Goal: Task Accomplishment & Management: Manage account settings

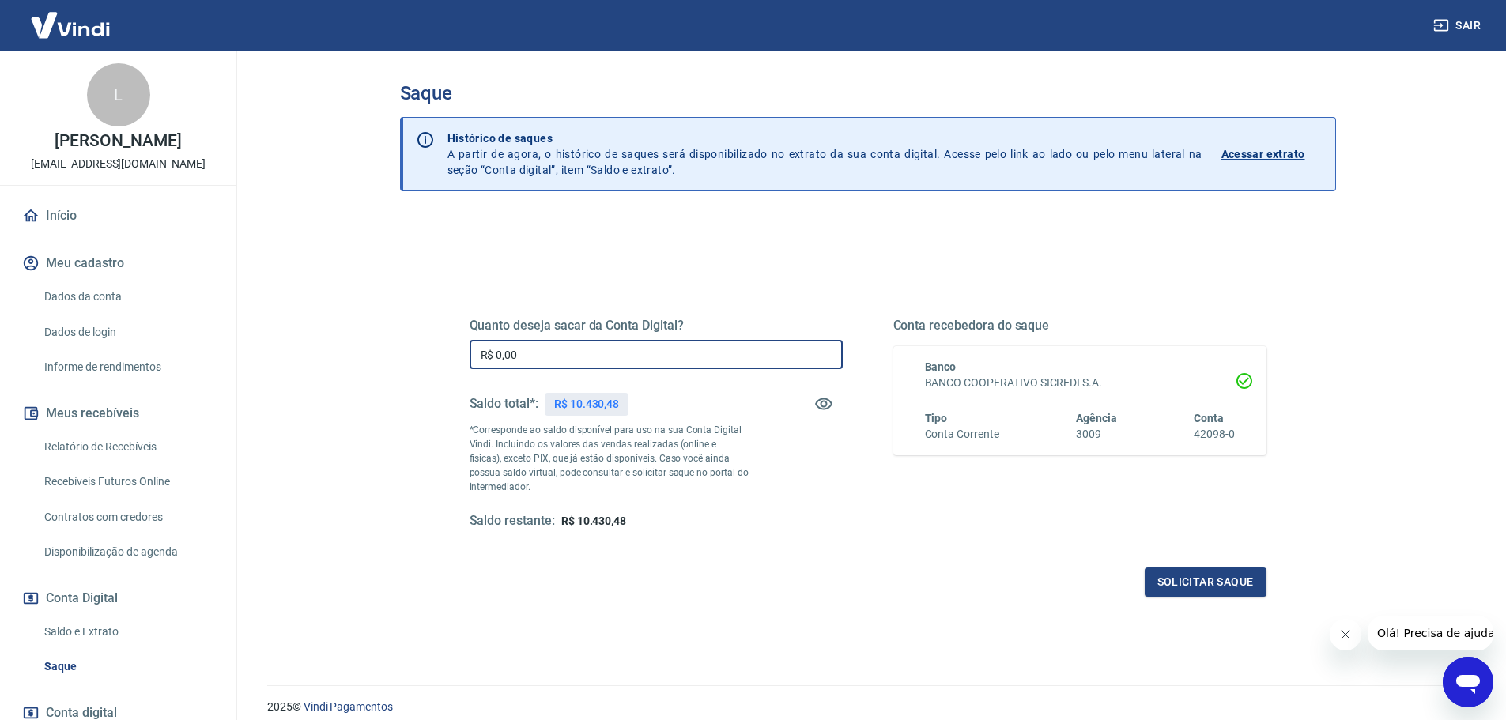
click at [548, 342] on input "R$ 0,00" at bounding box center [656, 354] width 373 height 29
type input "R$ 10.430,48"
click at [1204, 592] on button "Solicitar saque" at bounding box center [1206, 582] width 122 height 29
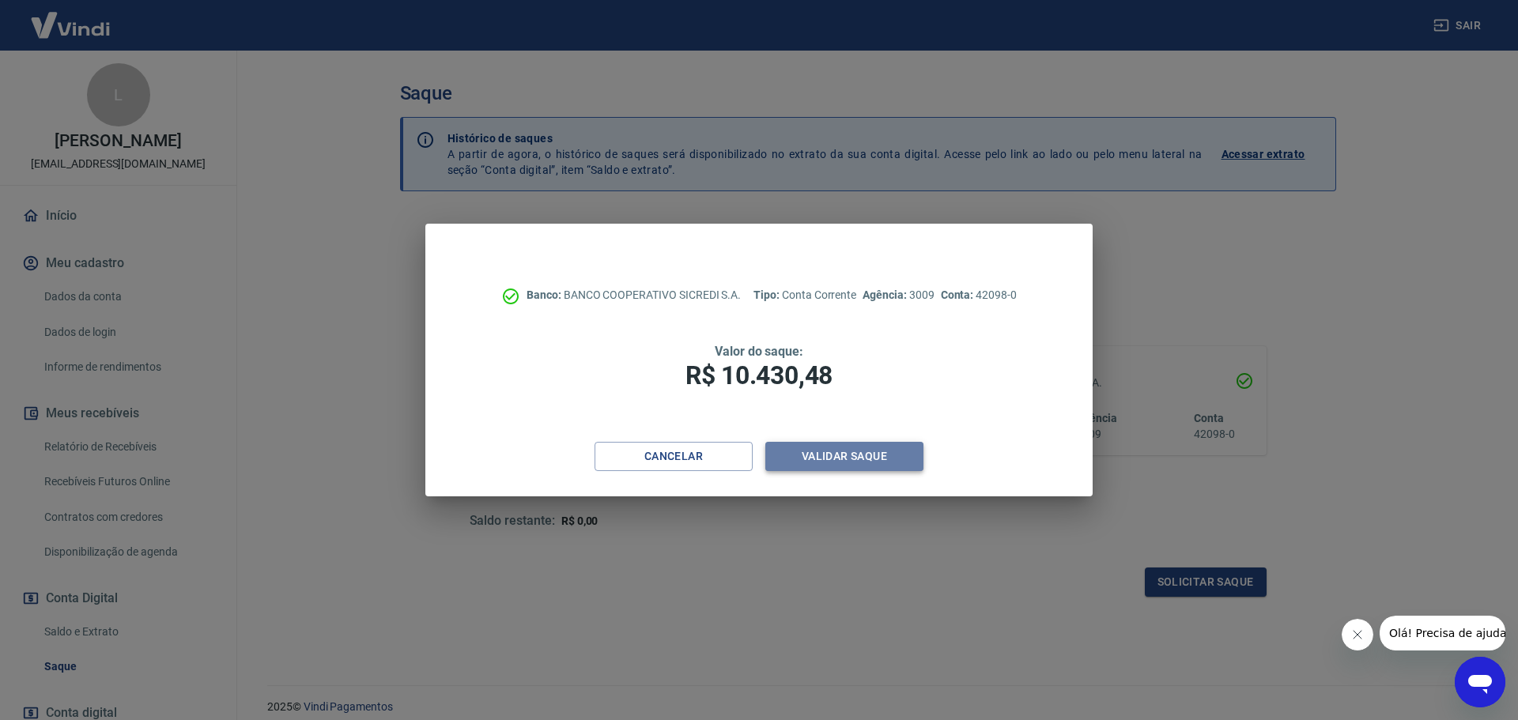
click at [839, 453] on button "Validar saque" at bounding box center [844, 456] width 158 height 29
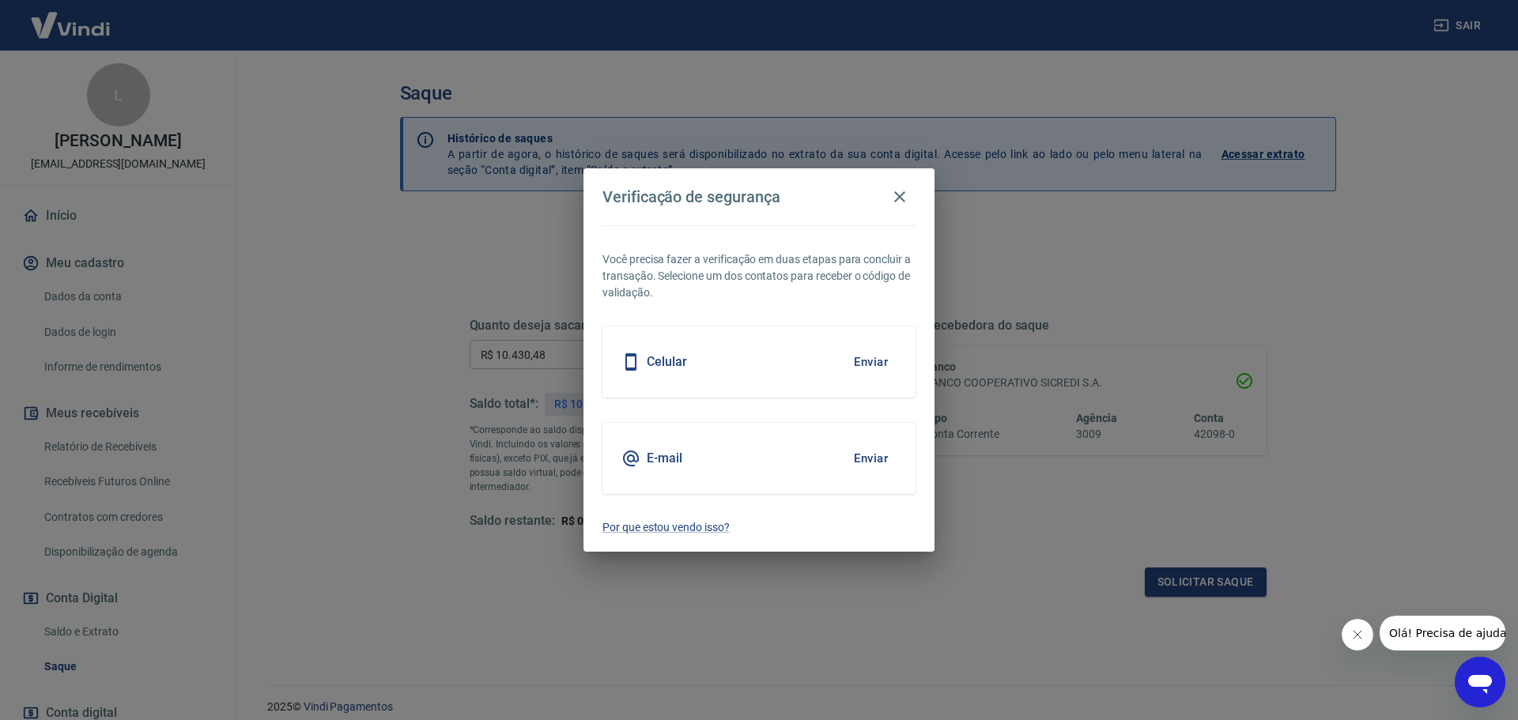
click at [866, 363] on button "Enviar" at bounding box center [870, 361] width 51 height 33
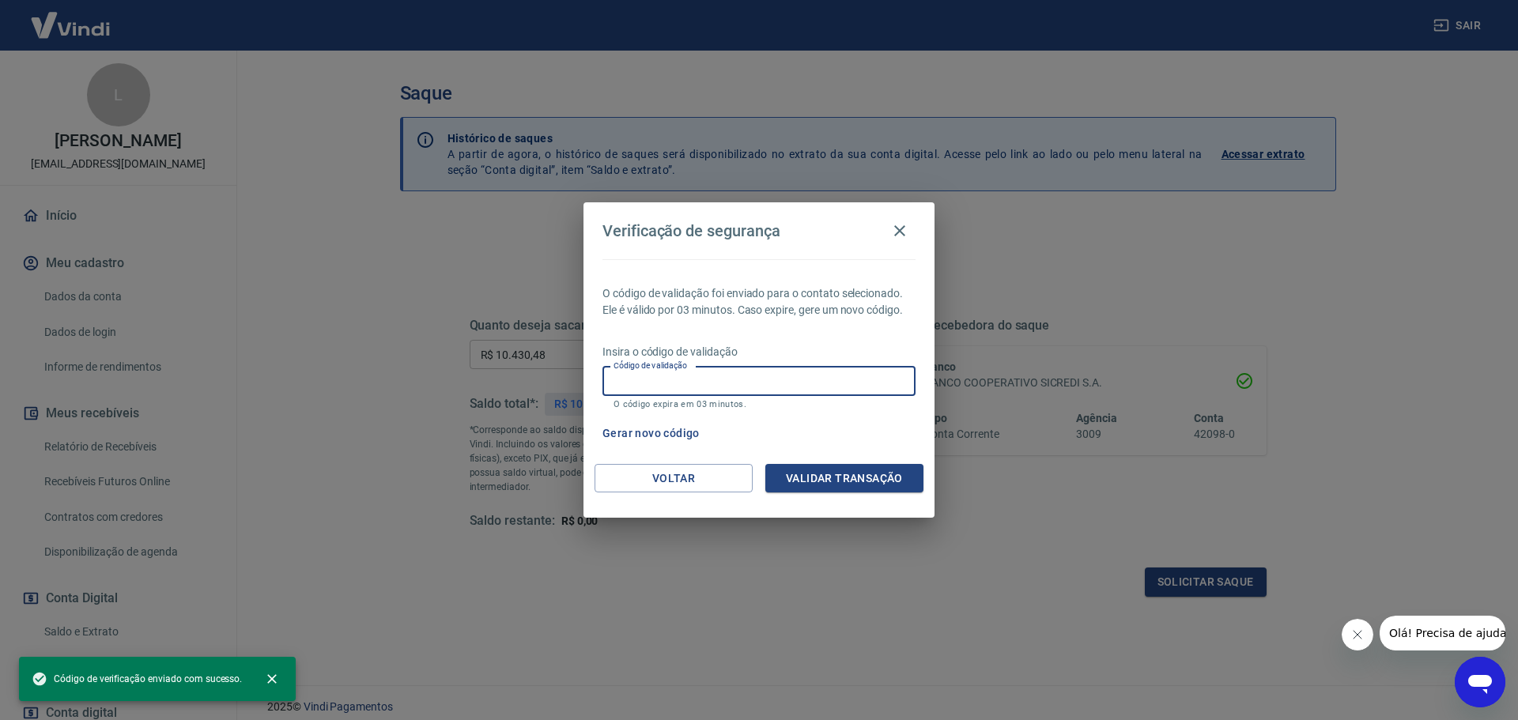
click at [648, 383] on input "Código de validação" at bounding box center [758, 381] width 313 height 29
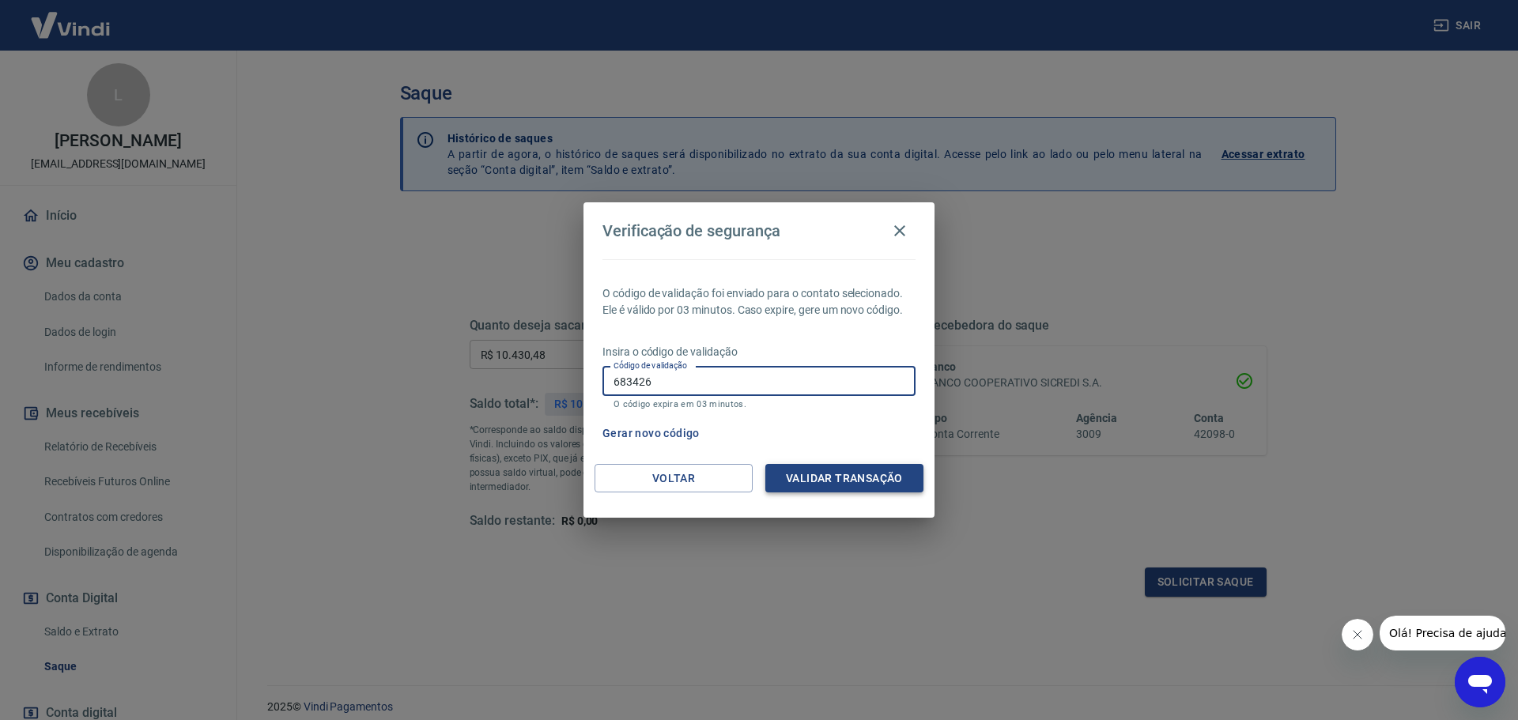
type input "683426"
click at [822, 486] on button "Validar transação" at bounding box center [844, 478] width 158 height 29
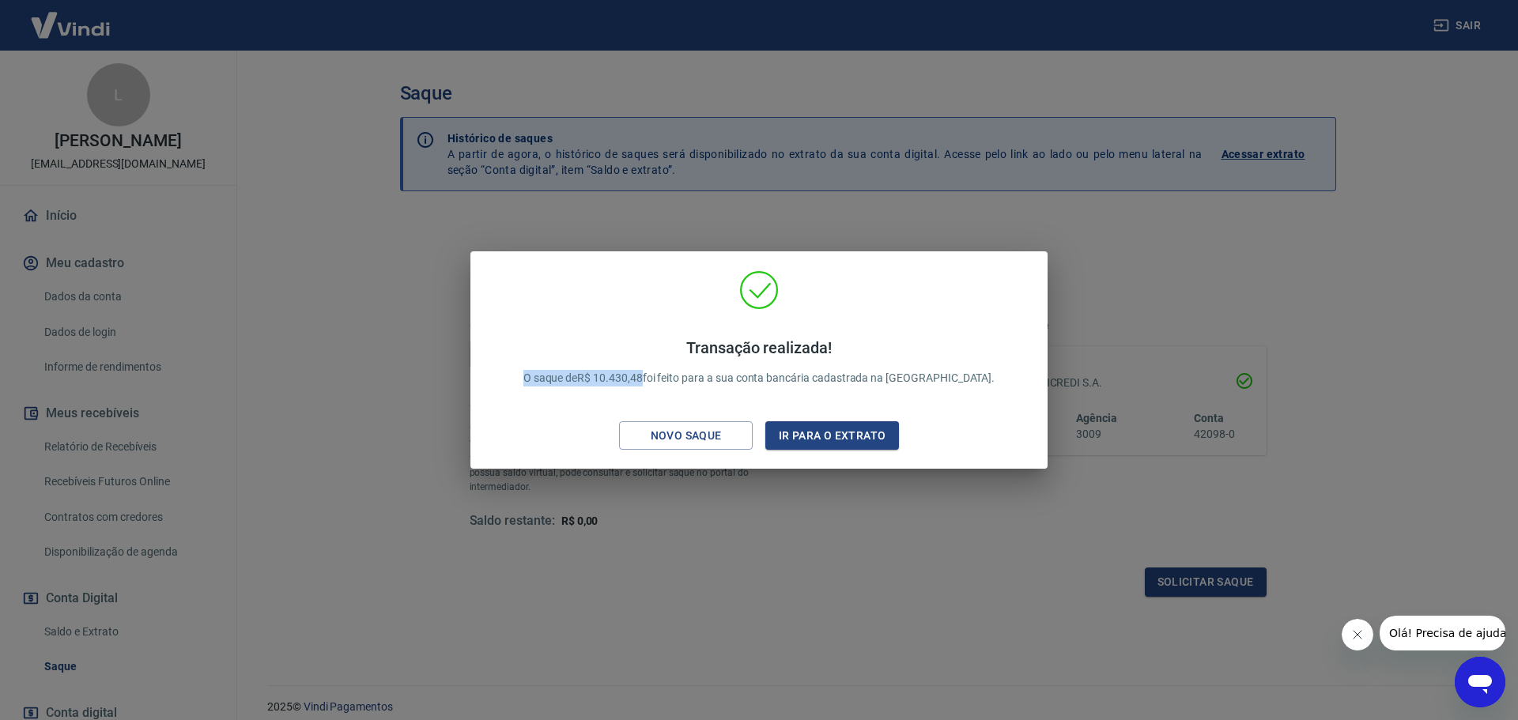
drag, startPoint x: 545, startPoint y: 367, endPoint x: 684, endPoint y: 383, distance: 140.1
click at [684, 383] on div "Transação realizada! O saque de R$ 10.430,48 foi feito para a sua conta bancári…" at bounding box center [759, 363] width 510 height 80
copy p "O saque de R$ 10.430,48"
